Goal: Task Accomplishment & Management: Manage account settings

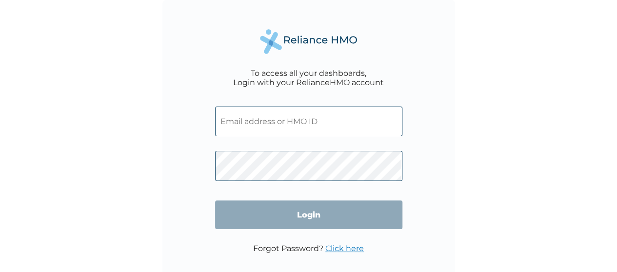
click at [274, 121] on input "text" at bounding box center [308, 122] width 187 height 30
type input "[EMAIL_ADDRESS][PERSON_NAME][DOMAIN_NAME]"
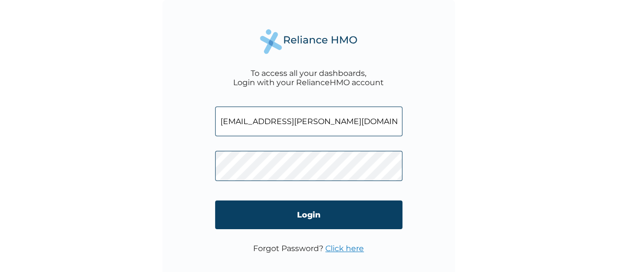
click at [334, 250] on link "Click here" at bounding box center [344, 248] width 39 height 9
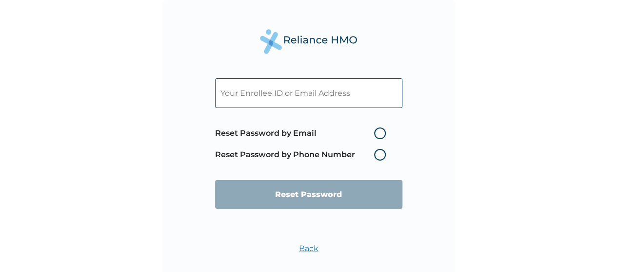
click at [311, 153] on label "Reset Password by Phone Number" at bounding box center [302, 155] width 175 height 12
click at [303, 153] on label "Reset Password by Phone Number" at bounding box center [302, 155] width 175 height 12
click at [380, 156] on label "Reset Password by Phone Number" at bounding box center [302, 155] width 175 height 12
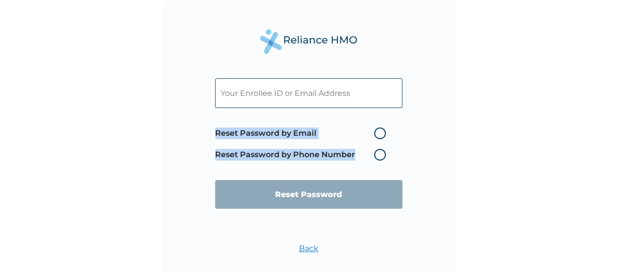
click at [380, 156] on label "Reset Password by Phone Number" at bounding box center [302, 155] width 175 height 12
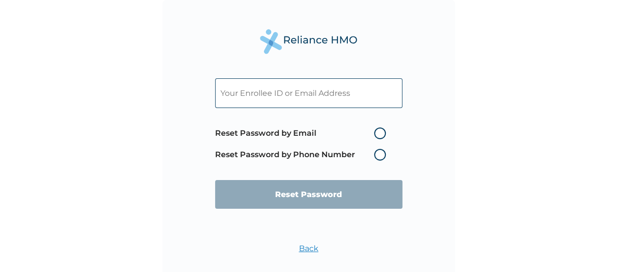
click at [380, 156] on label "Reset Password by Phone Number" at bounding box center [302, 155] width 175 height 12
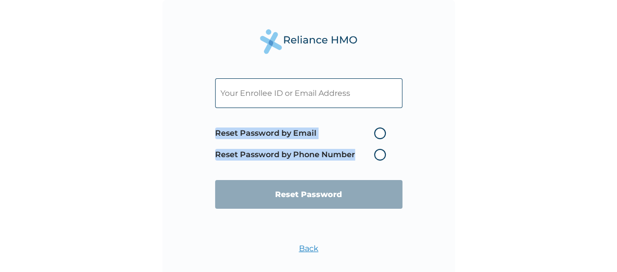
click at [380, 156] on label "Reset Password by Phone Number" at bounding box center [302, 155] width 175 height 12
click at [311, 202] on form "Reset Password by Email Reset Password by Phone Number Reset Password" at bounding box center [308, 144] width 187 height 150
click at [377, 156] on label "Reset Password by Phone Number" at bounding box center [302, 155] width 175 height 12
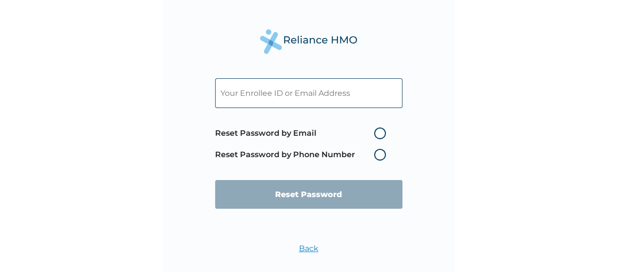
click at [377, 156] on label "Reset Password by Phone Number" at bounding box center [302, 155] width 175 height 12
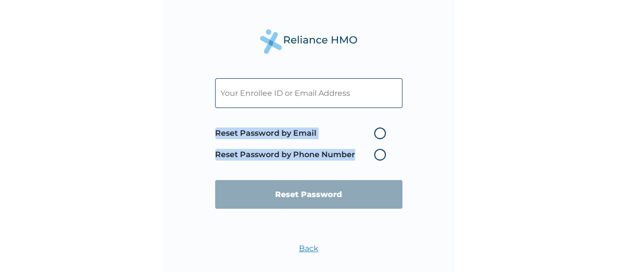
click at [377, 156] on label "Reset Password by Phone Number" at bounding box center [302, 155] width 175 height 12
click at [305, 250] on link "Back" at bounding box center [308, 248] width 19 height 9
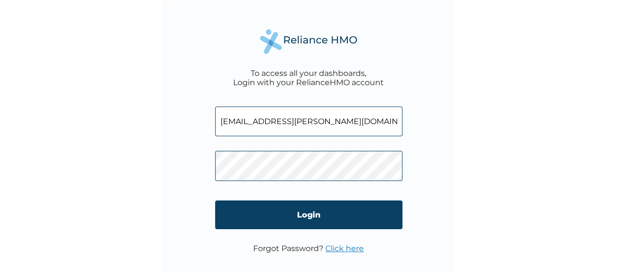
click at [339, 248] on link "Click here" at bounding box center [344, 248] width 39 height 9
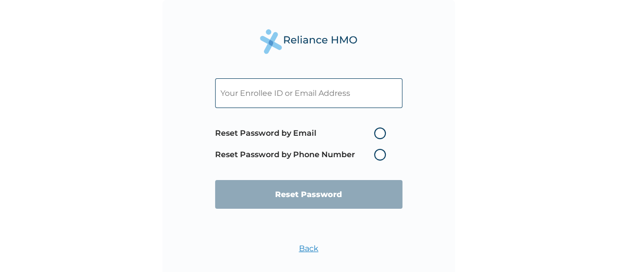
click at [307, 243] on div "Reset Password by Email Reset Password by Phone Number Reset Password" at bounding box center [308, 156] width 187 height 175
